Goal: Transaction & Acquisition: Purchase product/service

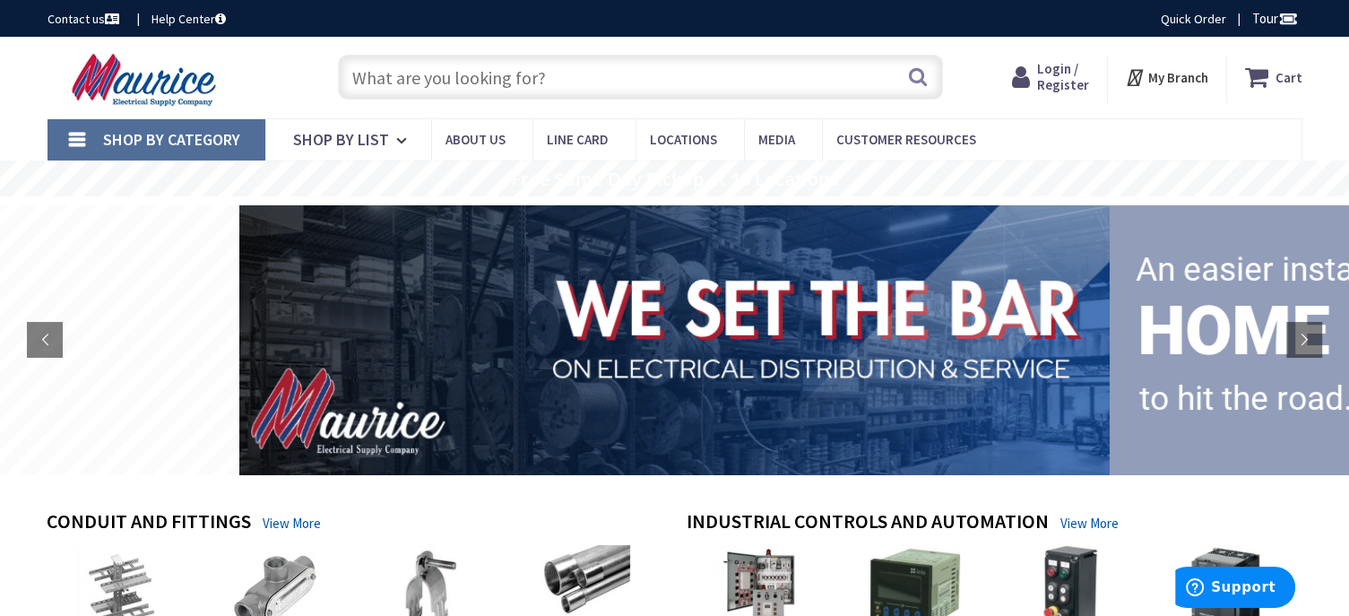
type input "TEY140"
type input "[PERSON_NAME][GEOGRAPHIC_DATA], [GEOGRAPHIC_DATA]"
type input "TEY140"
click at [912, 73] on button "Search" at bounding box center [917, 76] width 23 height 40
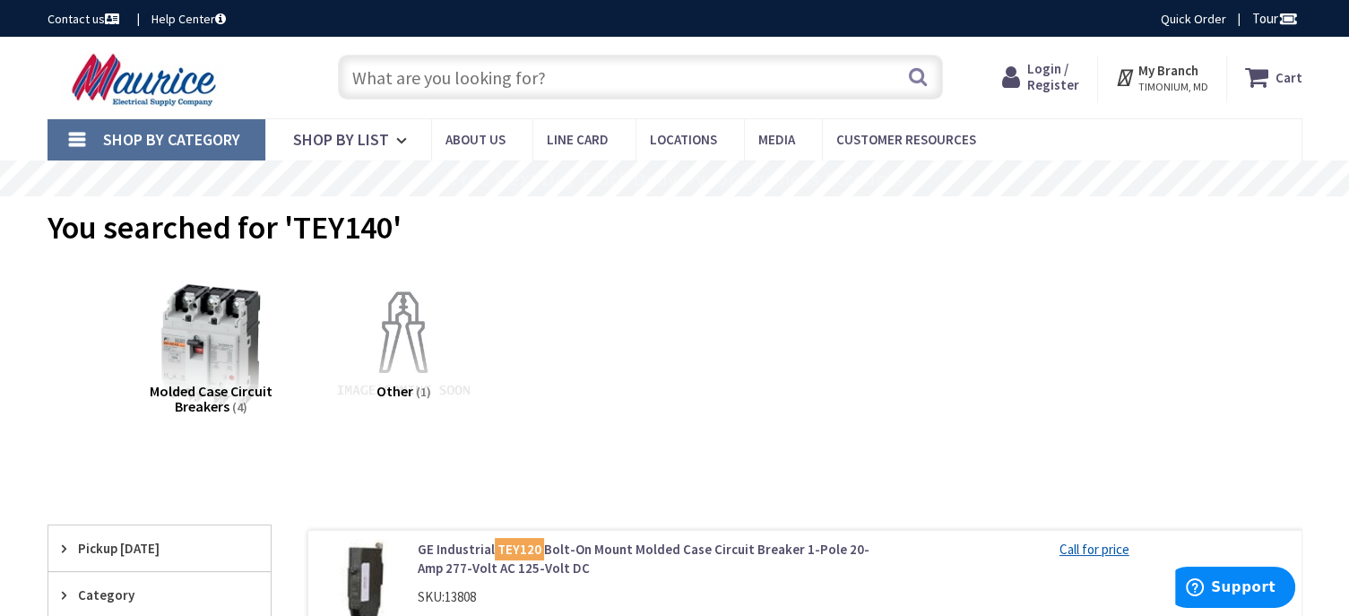
click at [1049, 77] on span "Login / Register" at bounding box center [1053, 76] width 52 height 33
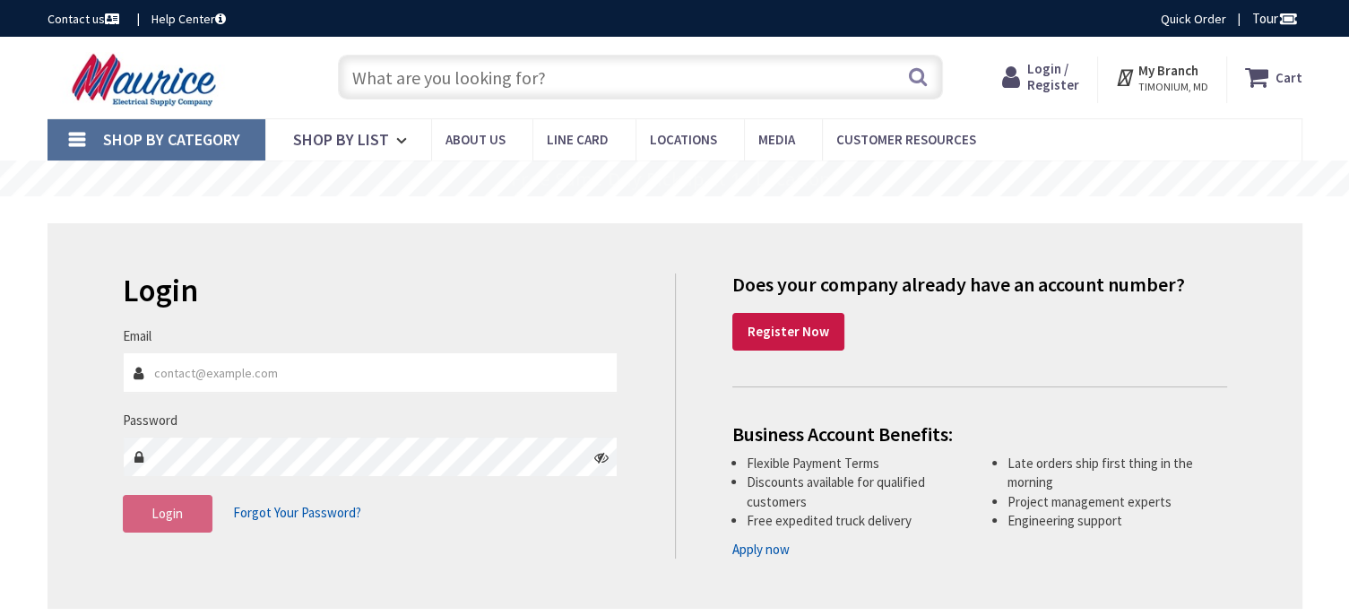
type input "[EMAIL_ADDRESS][DOMAIN_NAME]"
click at [164, 508] on span "Login" at bounding box center [166, 513] width 31 height 17
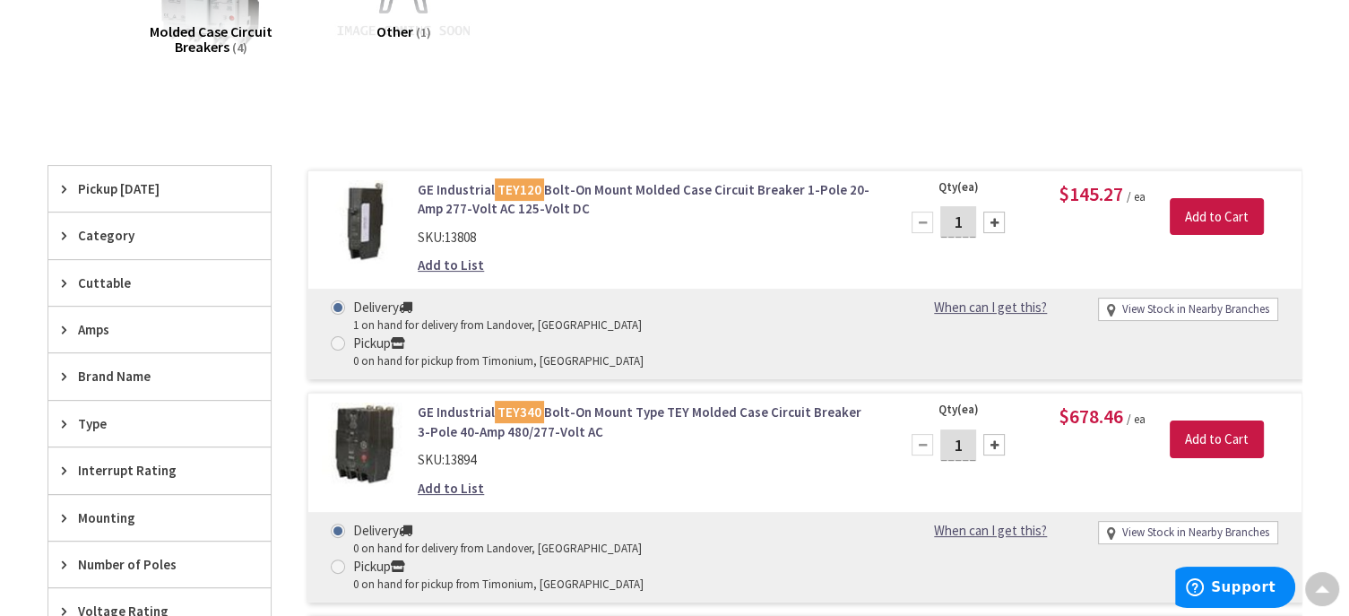
scroll to position [358, 0]
